Goal: Task Accomplishment & Management: Use online tool/utility

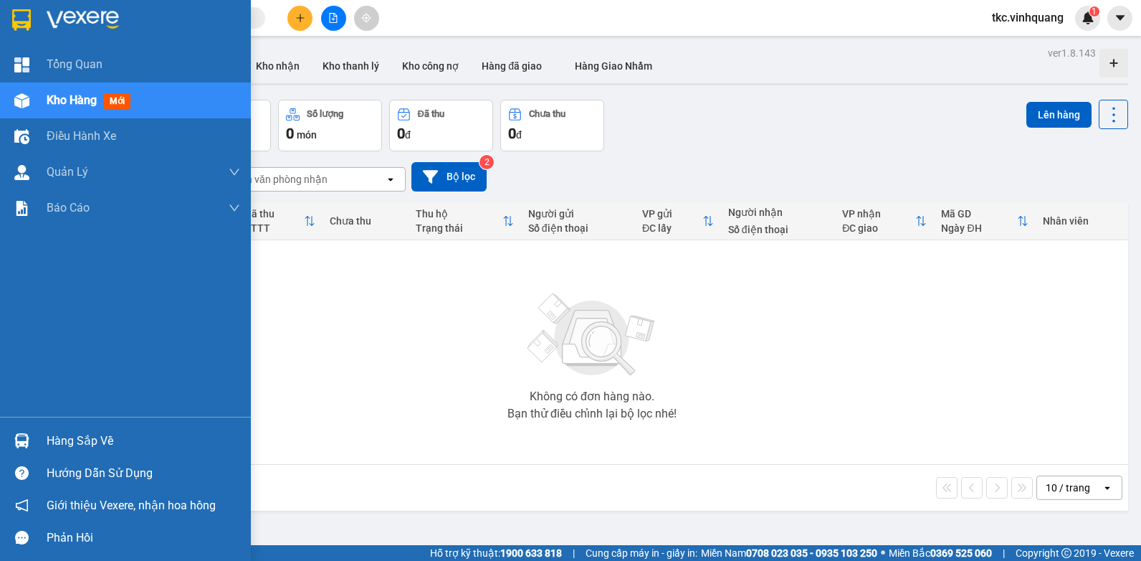
click at [67, 428] on div "Hàng sắp về" at bounding box center [125, 440] width 251 height 32
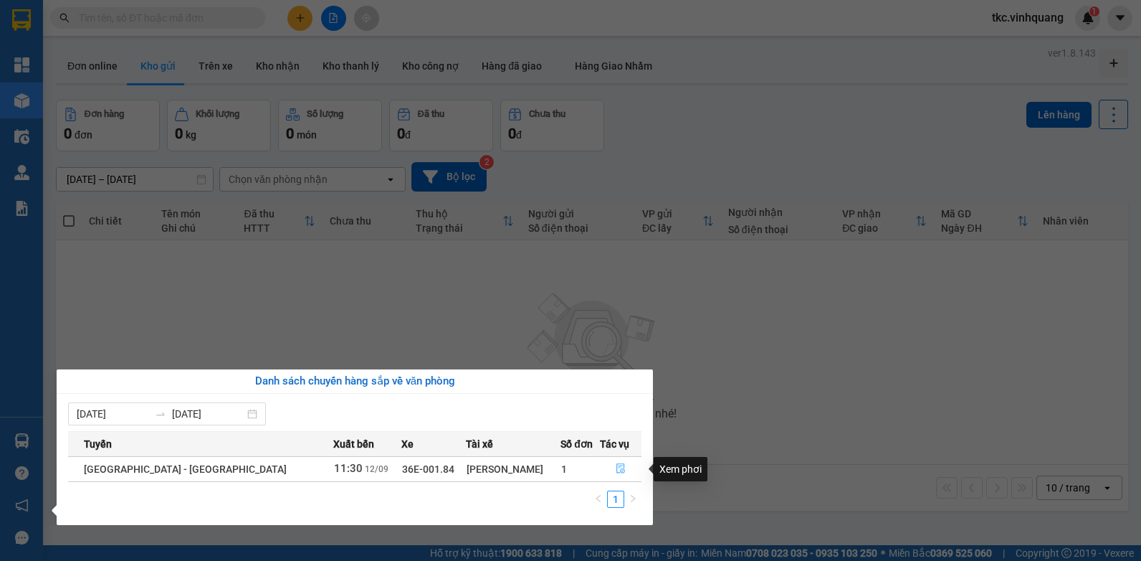
click at [616, 468] on icon "file-done" at bounding box center [621, 468] width 10 height 10
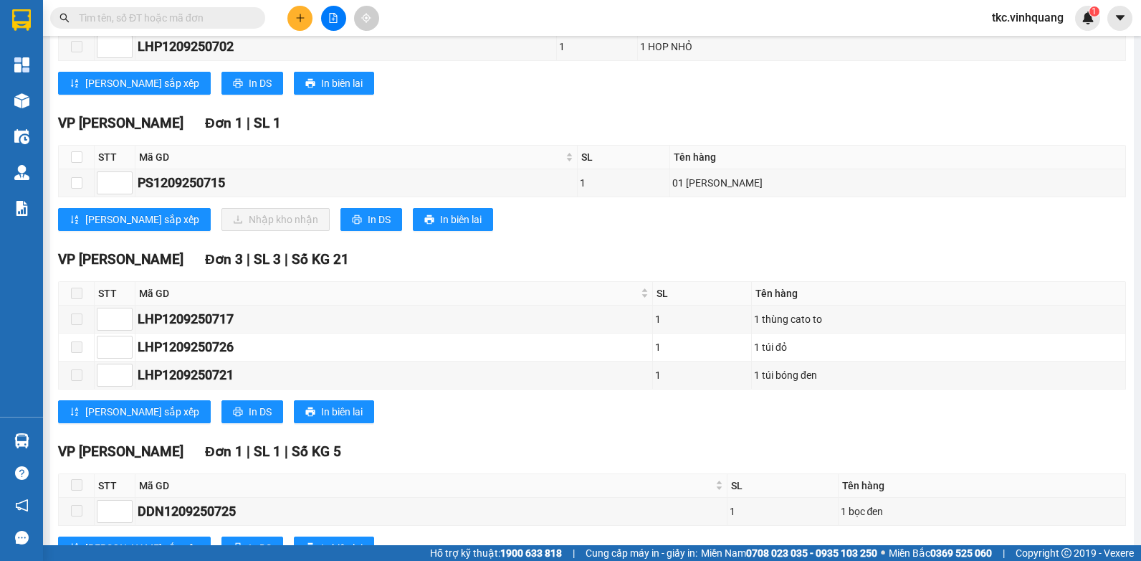
scroll to position [860, 0]
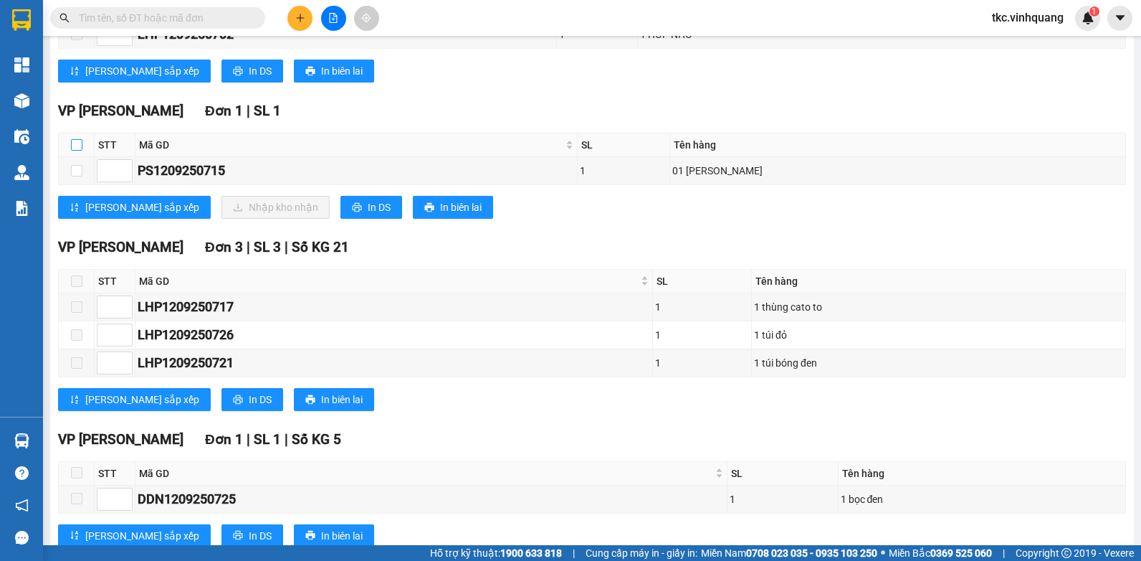
click at [77, 151] on input "checkbox" at bounding box center [76, 144] width 11 height 11
checkbox input "true"
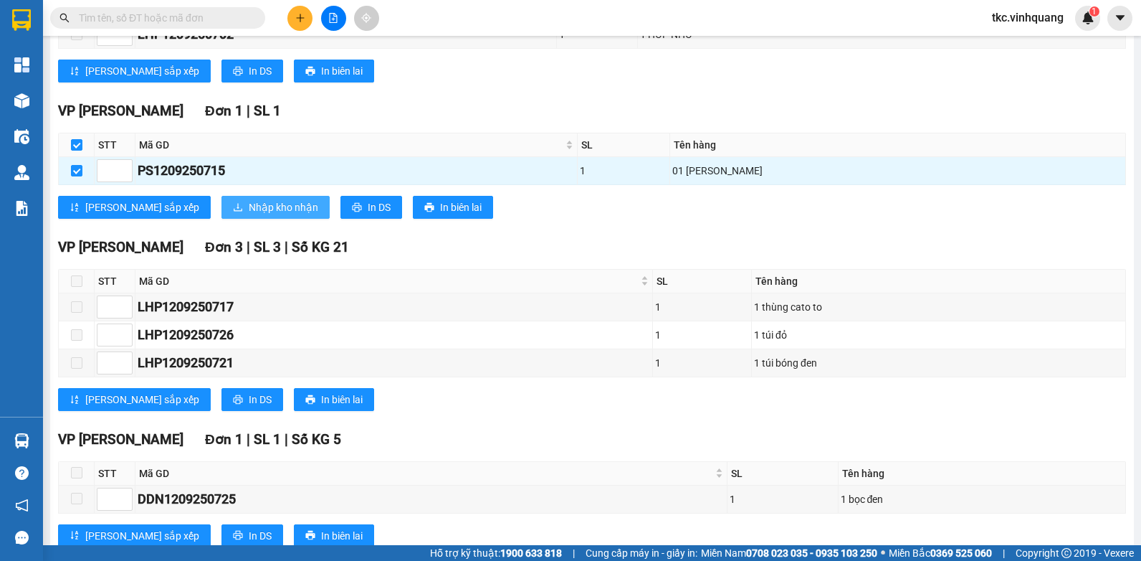
click at [249, 215] on span "Nhập kho nhận" at bounding box center [284, 207] width 70 height 16
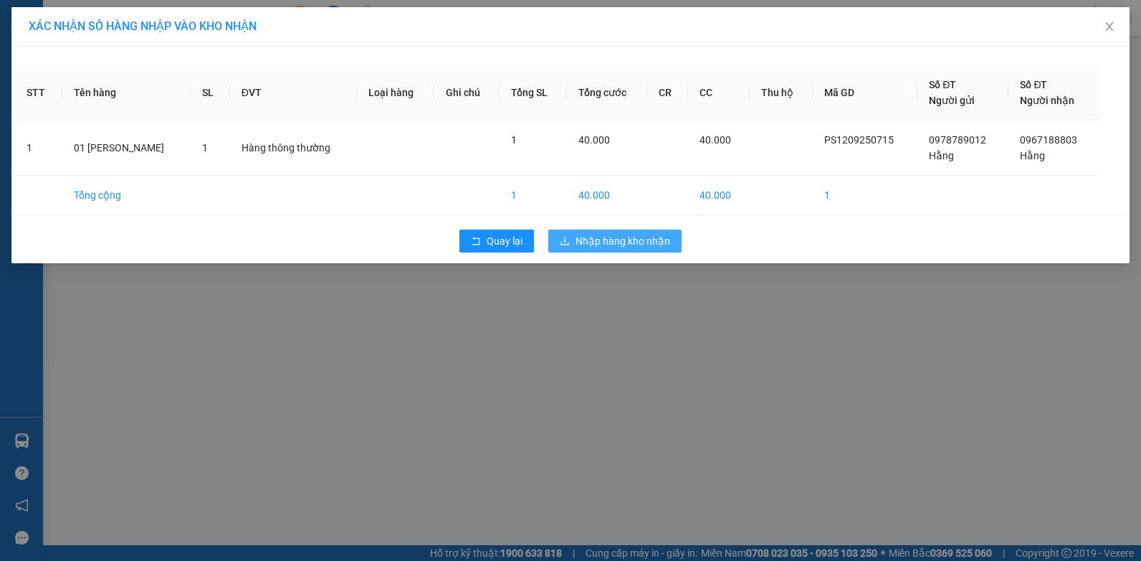
click at [652, 237] on span "Nhập hàng kho nhận" at bounding box center [623, 241] width 95 height 16
